Goal: Use online tool/utility: Utilize a website feature to perform a specific function

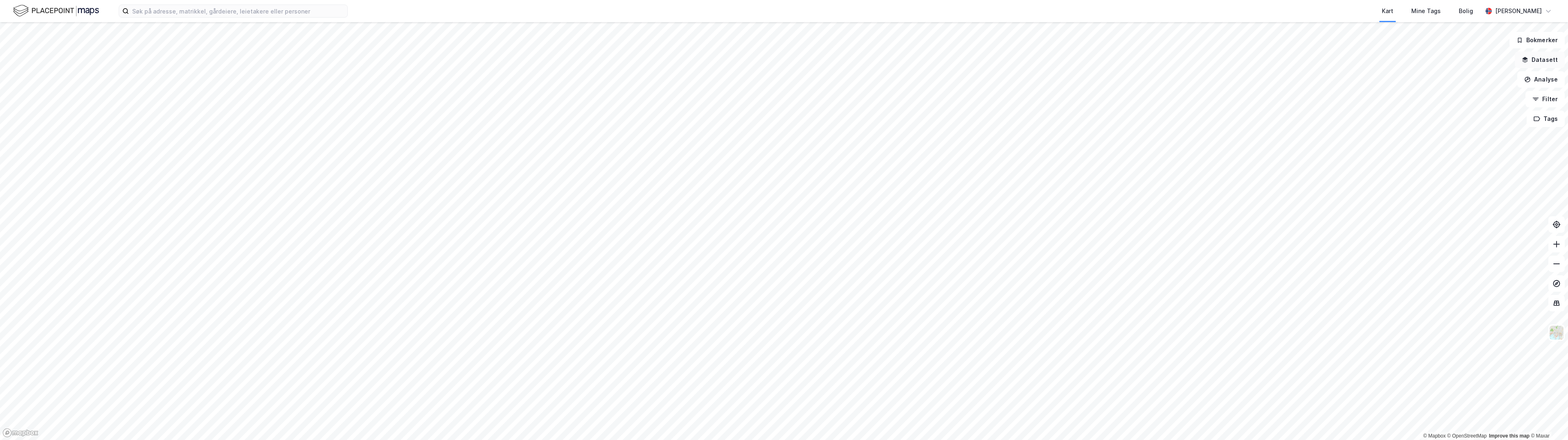
click at [1545, 62] on button "Datasett" at bounding box center [1540, 59] width 50 height 16
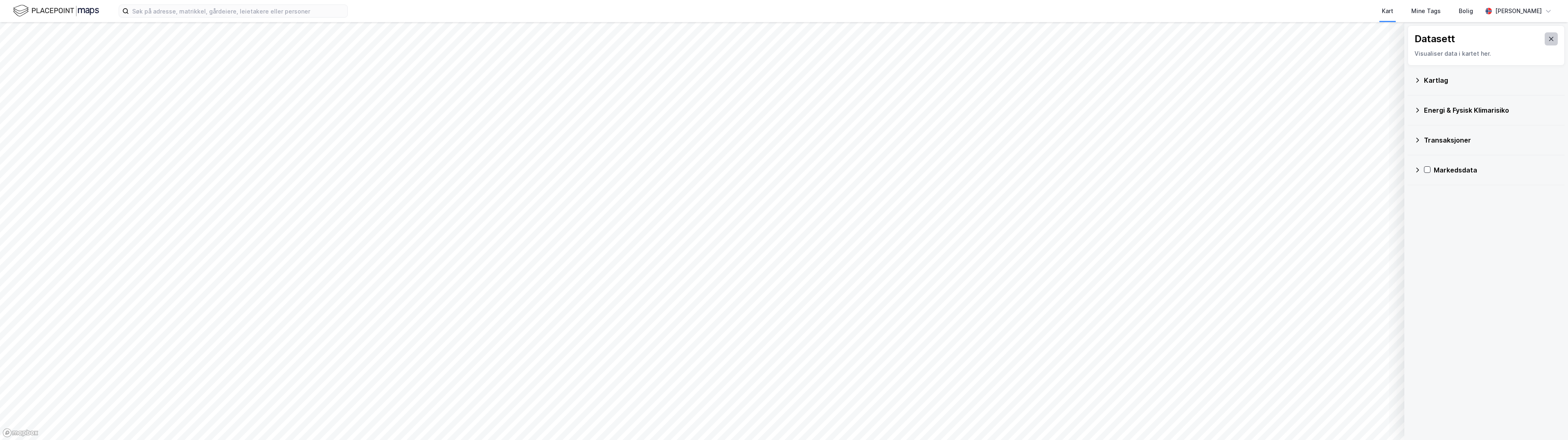
click at [1548, 36] on icon at bounding box center [1551, 39] width 6 height 6
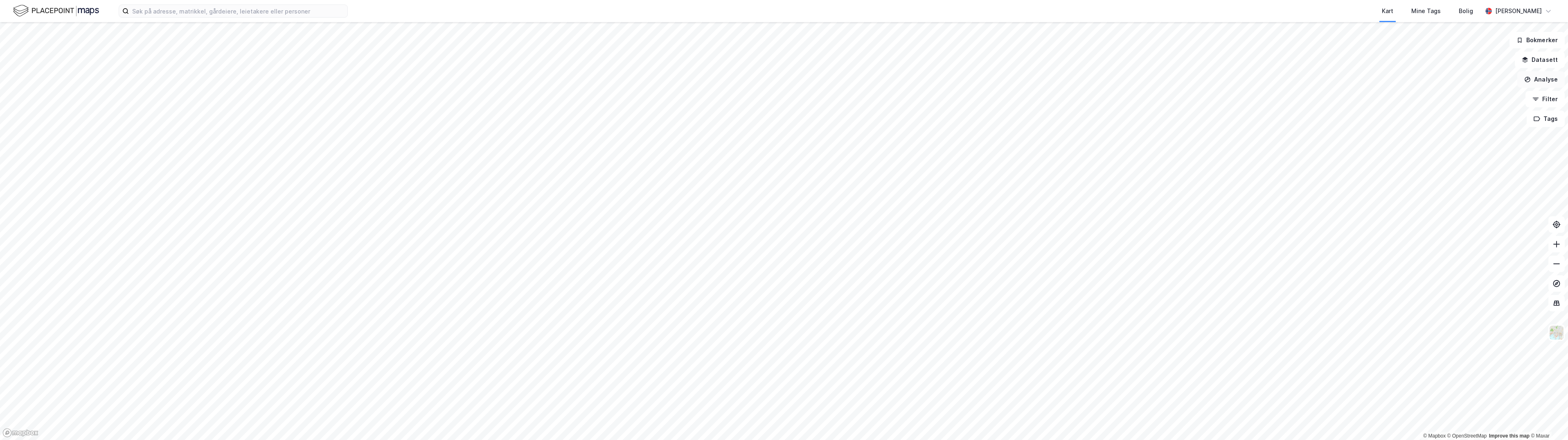
click at [1543, 80] on button "Analyse" at bounding box center [1541, 79] width 48 height 16
click at [1452, 94] on div "Tegn område" at bounding box center [1470, 97] width 71 height 7
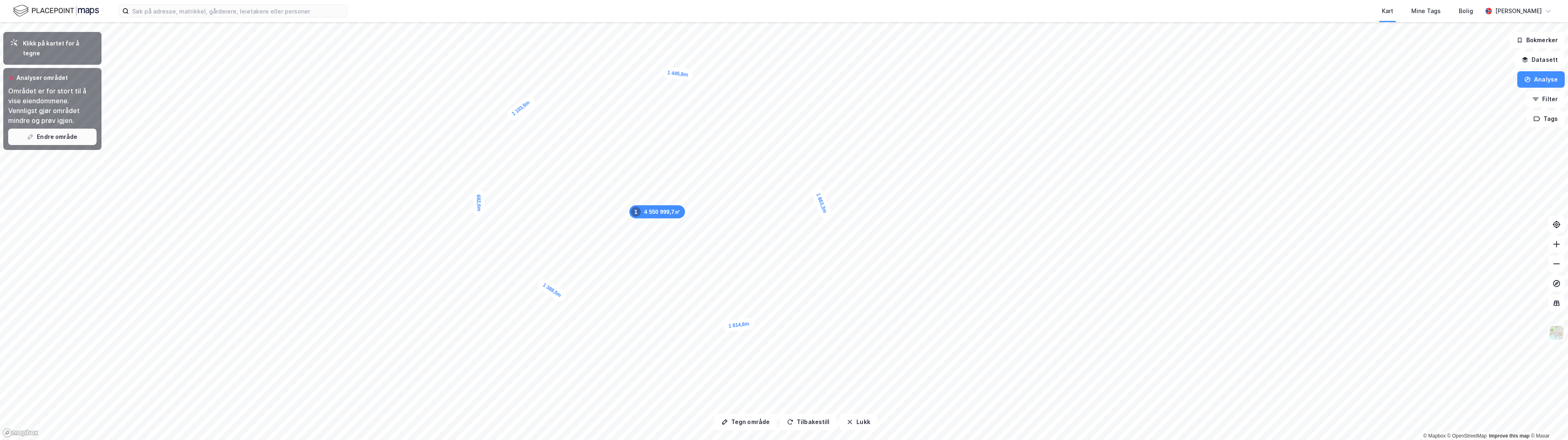
click at [49, 129] on button "Endre område" at bounding box center [52, 136] width 88 height 16
click at [37, 86] on button "Vis eiendommer" at bounding box center [52, 92] width 88 height 13
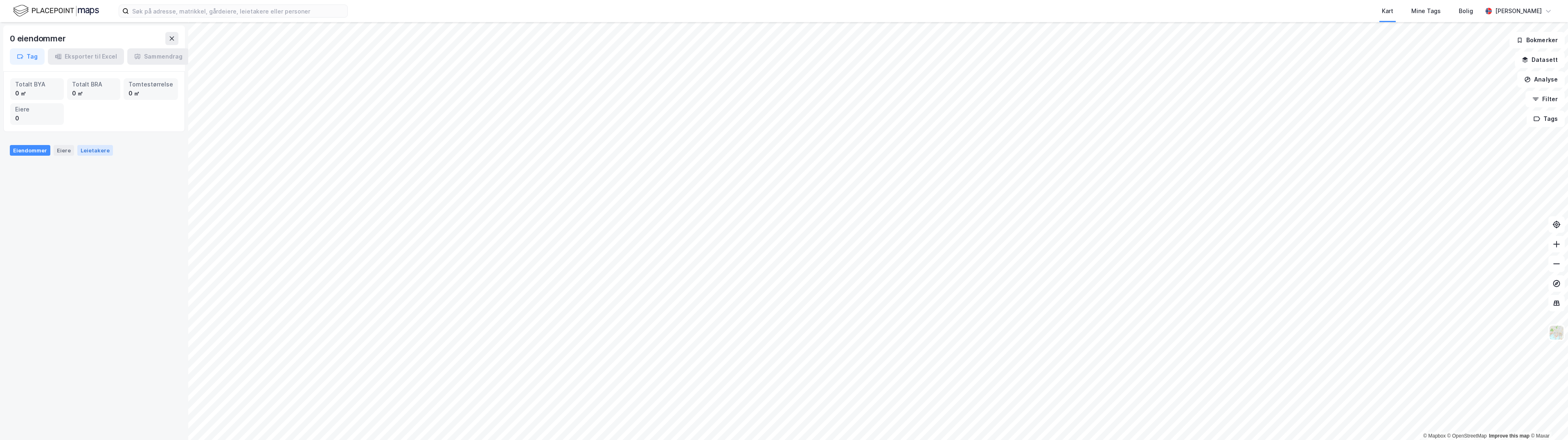
click at [91, 149] on div "Leietakere" at bounding box center [95, 150] width 36 height 10
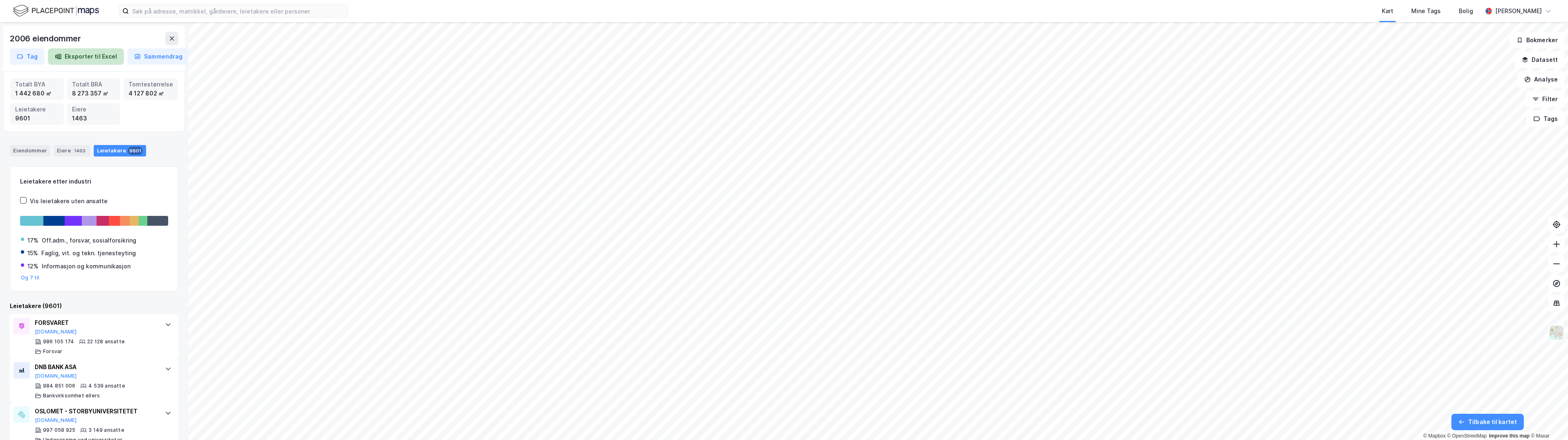
click at [83, 56] on button "Eksporter til Excel" at bounding box center [86, 56] width 76 height 16
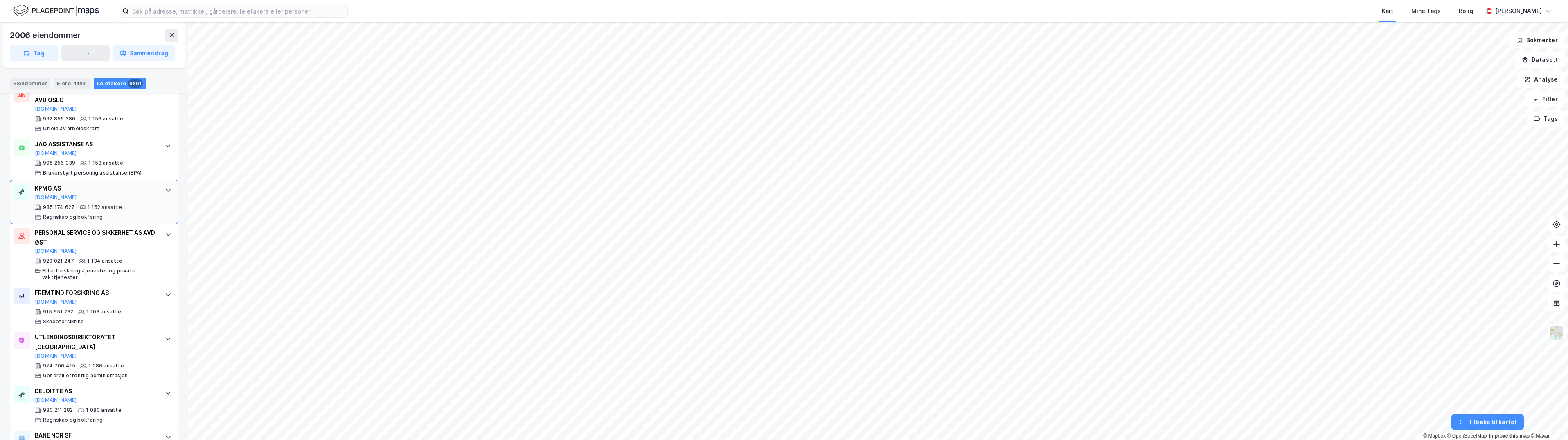
scroll to position [697, 0]
